Goal: Task Accomplishment & Management: Manage account settings

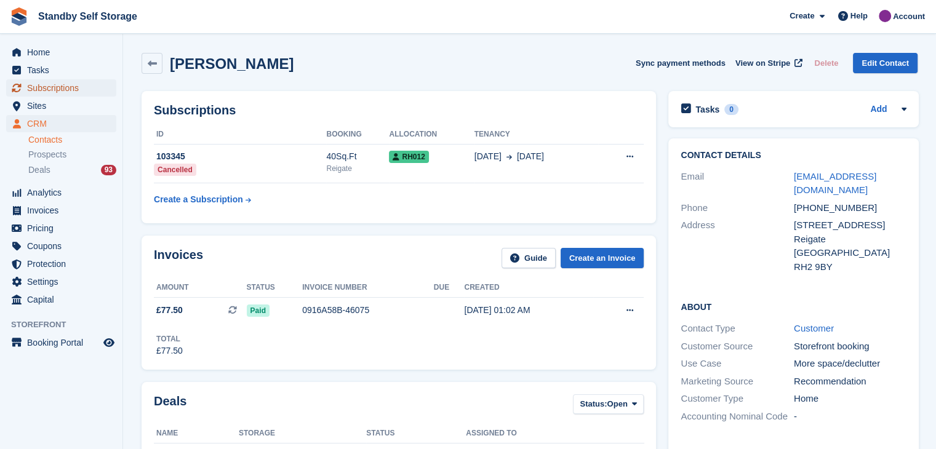
click at [59, 89] on span "Subscriptions" at bounding box center [64, 87] width 74 height 17
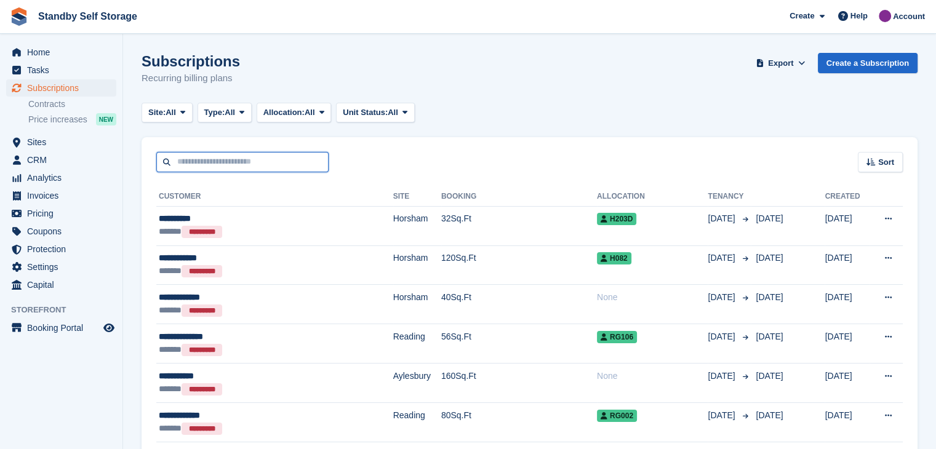
click at [246, 160] on input "text" at bounding box center [242, 162] width 172 height 20
click at [187, 111] on span at bounding box center [183, 113] width 10 height 10
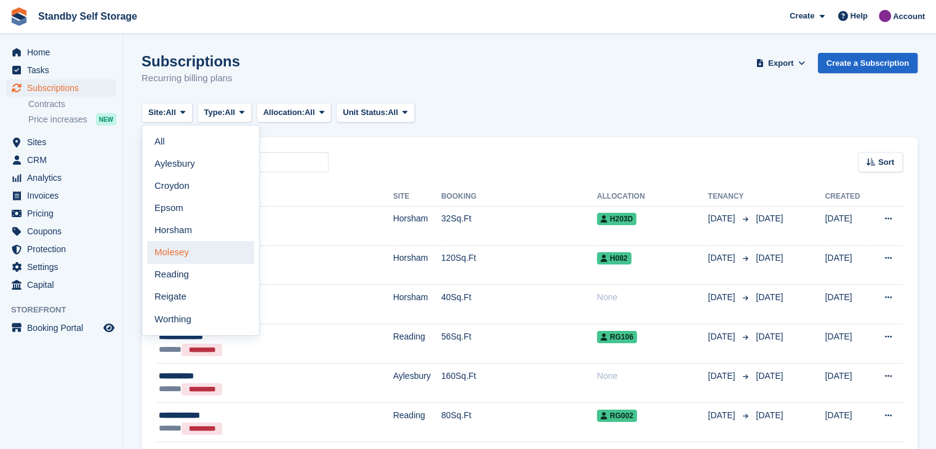
click at [177, 257] on link "Molesey" at bounding box center [200, 252] width 107 height 22
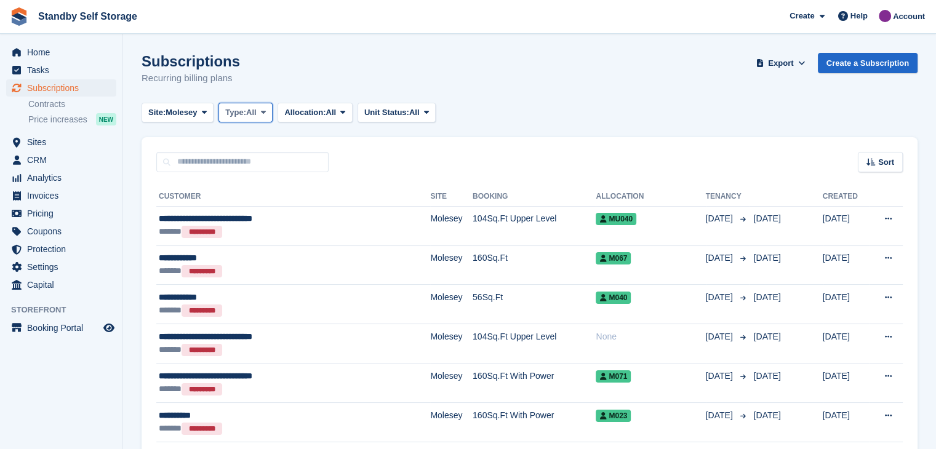
click at [266, 113] on icon at bounding box center [263, 112] width 5 height 8
click at [434, 138] on div "Sort Sort by Customer name Date created Move in date Move out date Created (old…" at bounding box center [529, 154] width 776 height 35
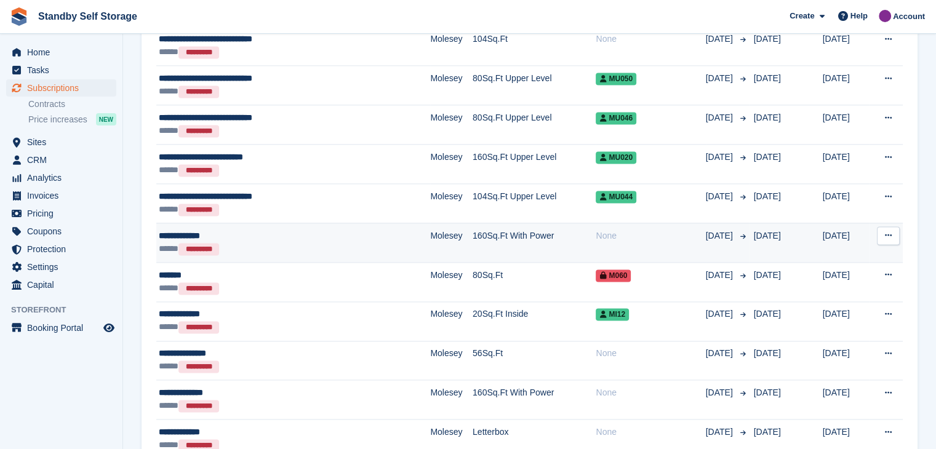
scroll to position [1781, 0]
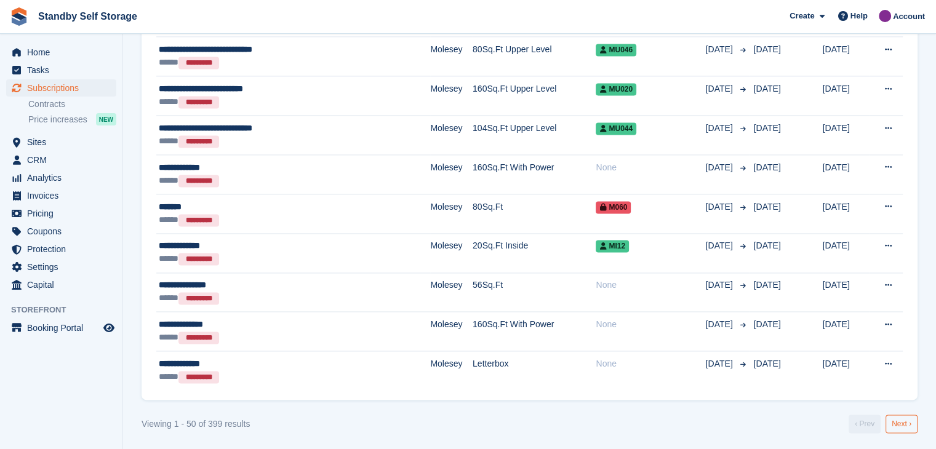
click at [903, 419] on link "Next ›" at bounding box center [901, 424] width 32 height 18
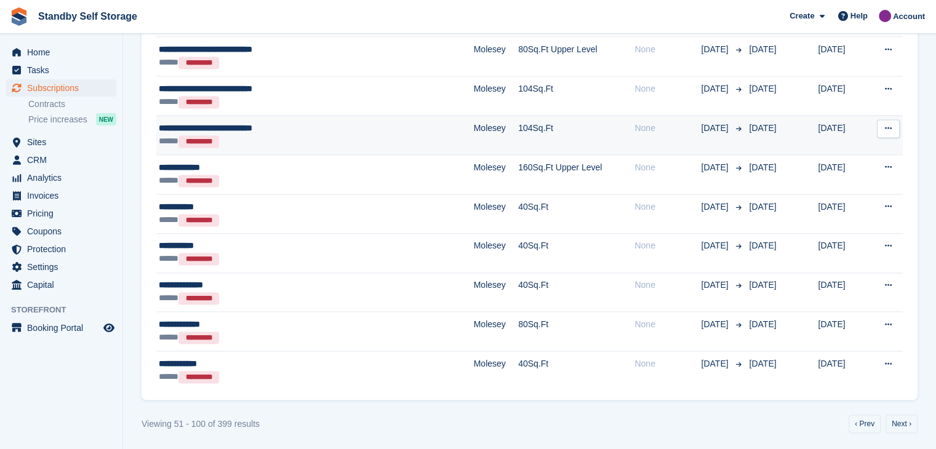
click at [250, 125] on span "**********" at bounding box center [205, 128] width 93 height 9
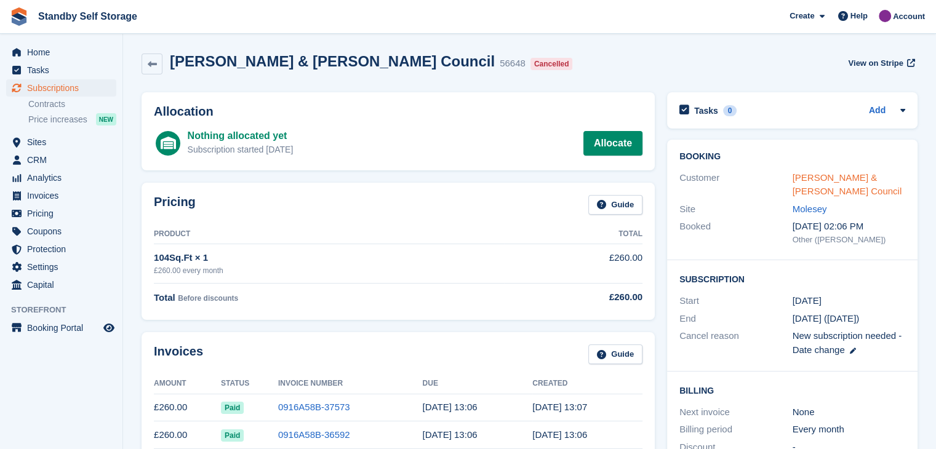
click at [804, 178] on link "Mubariz Ahmad - Epsom & Ewell Council" at bounding box center [846, 184] width 109 height 25
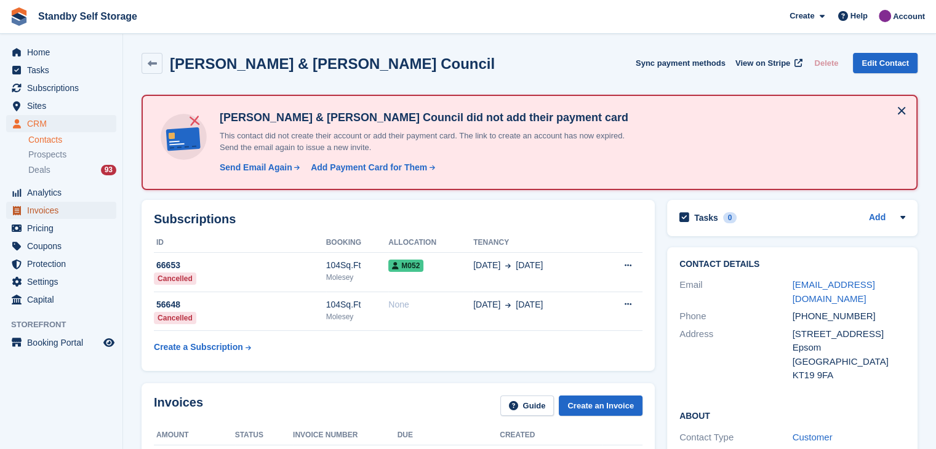
click at [40, 211] on span "Invoices" at bounding box center [64, 210] width 74 height 17
click at [903, 109] on button at bounding box center [901, 111] width 20 height 20
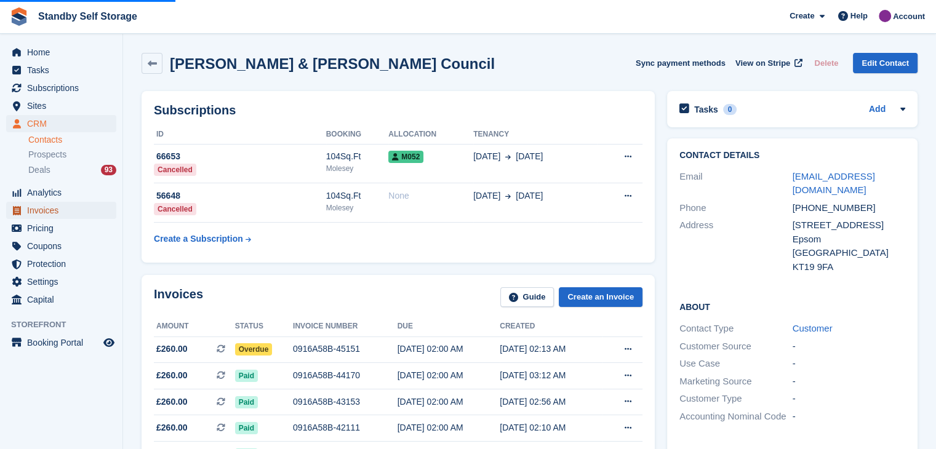
click at [38, 212] on span "Invoices" at bounding box center [64, 210] width 74 height 17
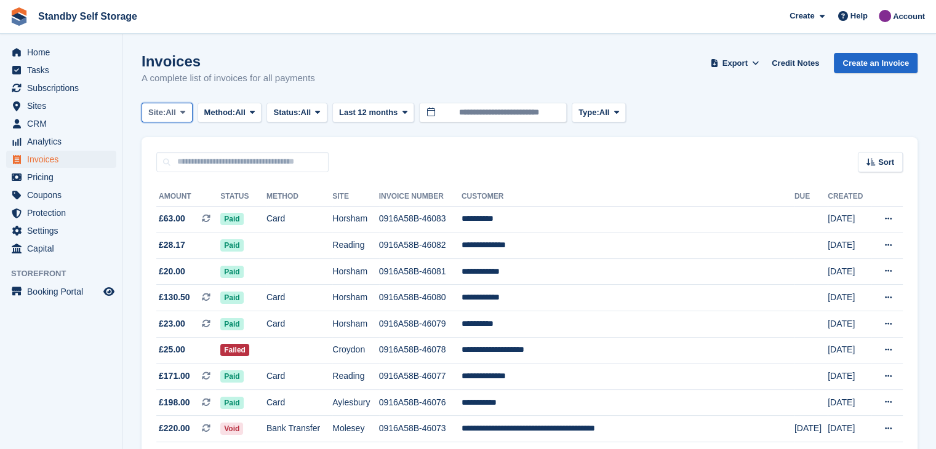
click at [185, 114] on icon at bounding box center [182, 112] width 5 height 8
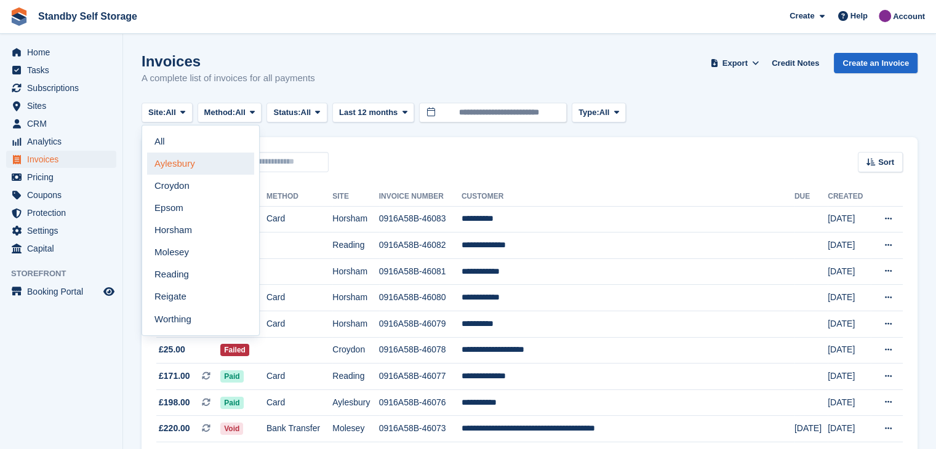
click at [162, 168] on link "Aylesbury" at bounding box center [200, 164] width 107 height 22
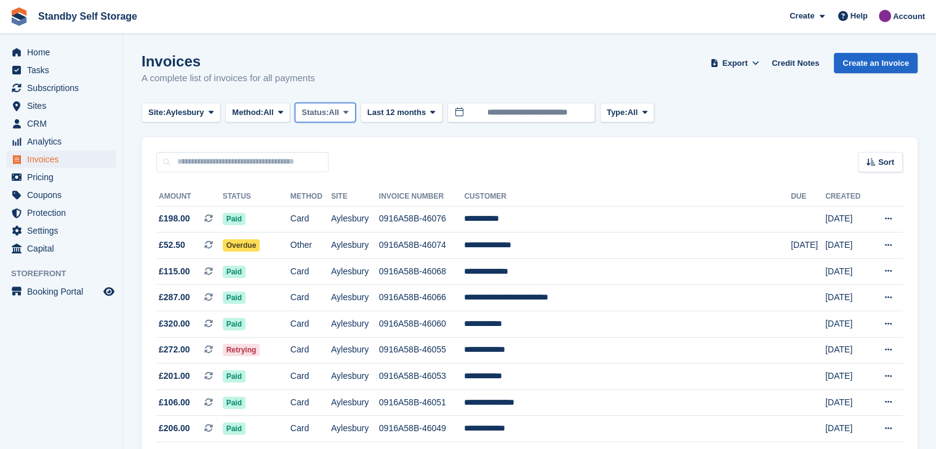
click at [348, 113] on icon at bounding box center [345, 112] width 5 height 8
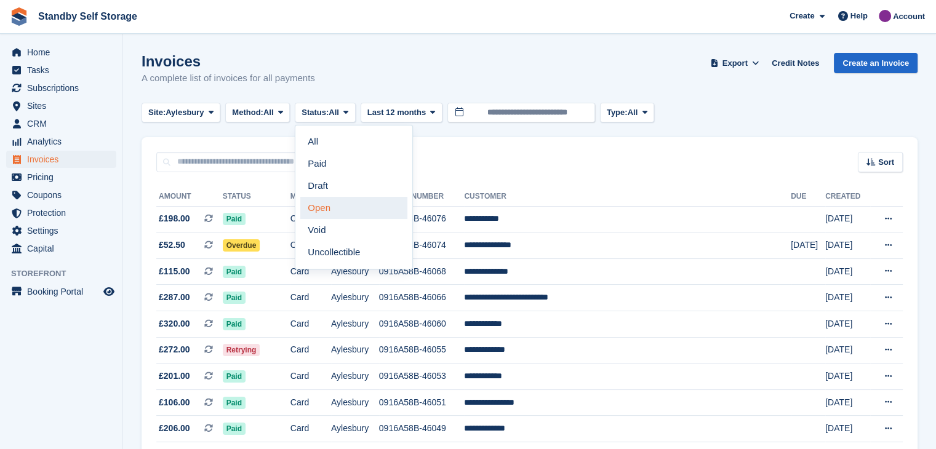
click at [322, 202] on link "Open" at bounding box center [353, 208] width 107 height 22
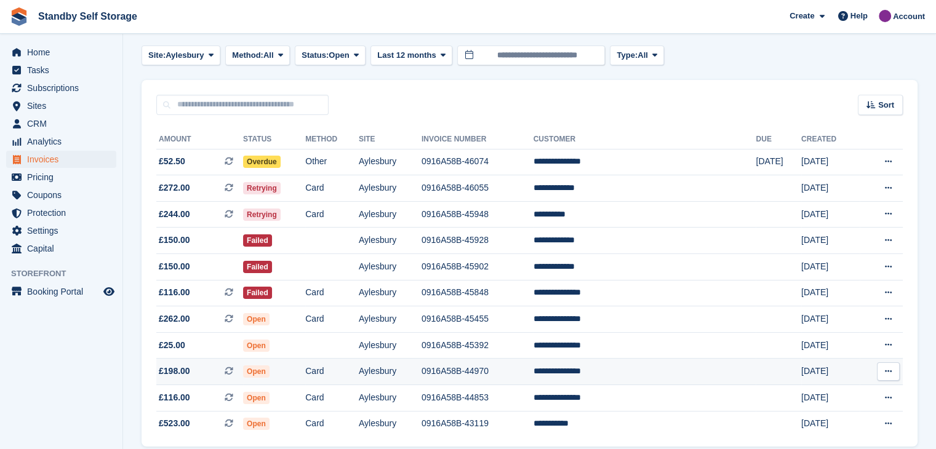
scroll to position [108, 0]
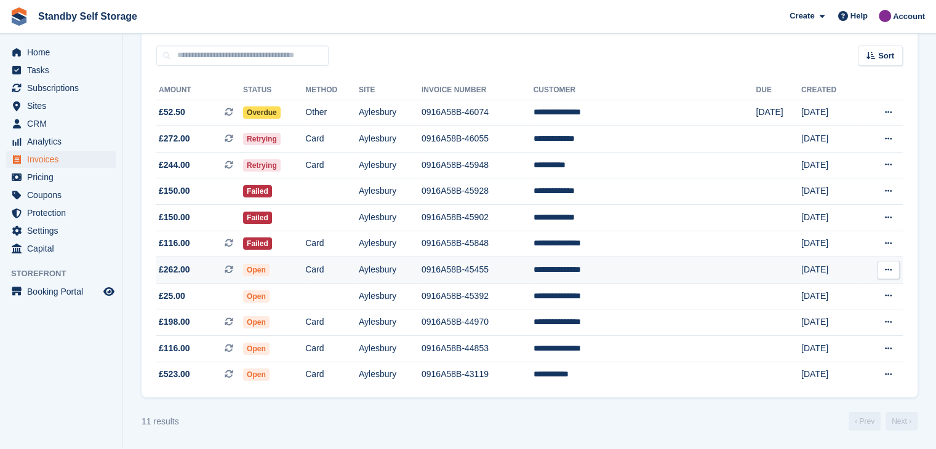
click at [619, 268] on td "**********" at bounding box center [644, 270] width 223 height 26
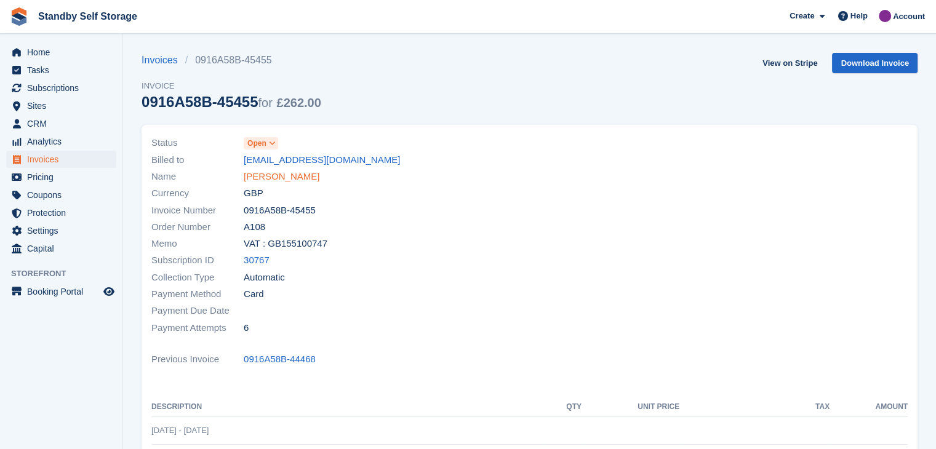
click at [261, 178] on link "[PERSON_NAME]" at bounding box center [282, 177] width 76 height 14
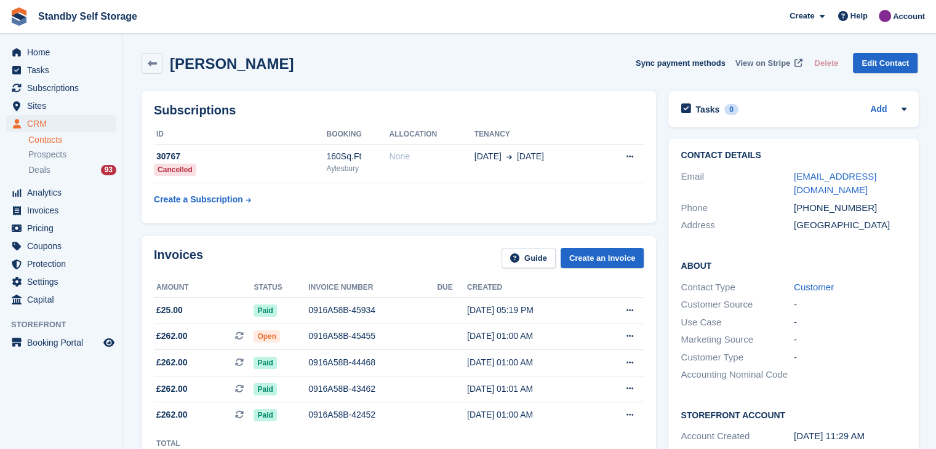
click at [754, 64] on span "View on Stripe" at bounding box center [762, 63] width 55 height 12
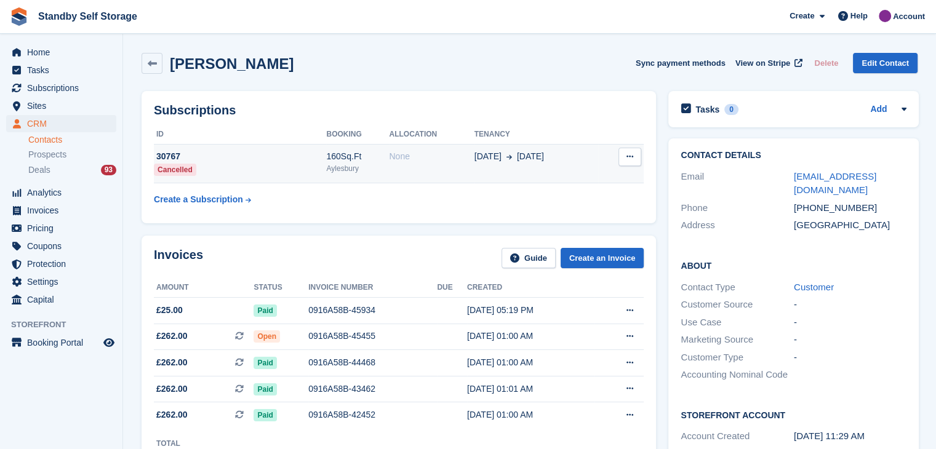
click at [447, 170] on td "None" at bounding box center [431, 163] width 85 height 39
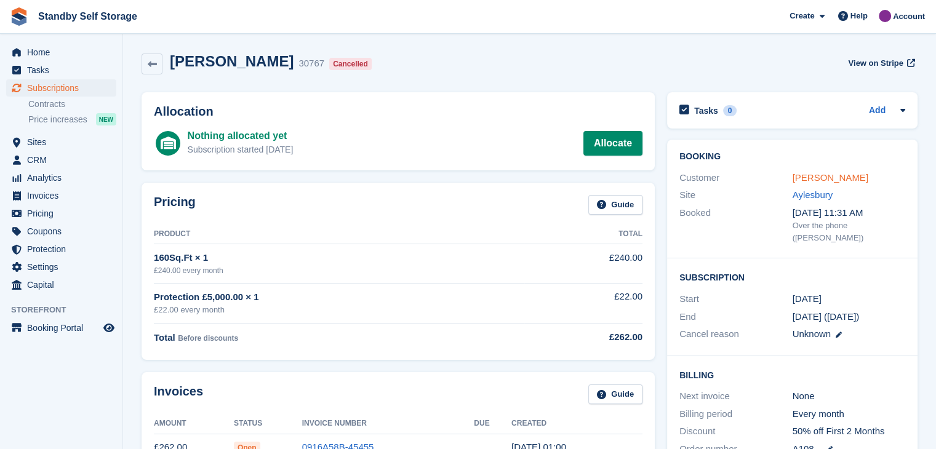
click at [817, 177] on link "[PERSON_NAME]" at bounding box center [830, 177] width 76 height 10
